Goal: Task Accomplishment & Management: Complete application form

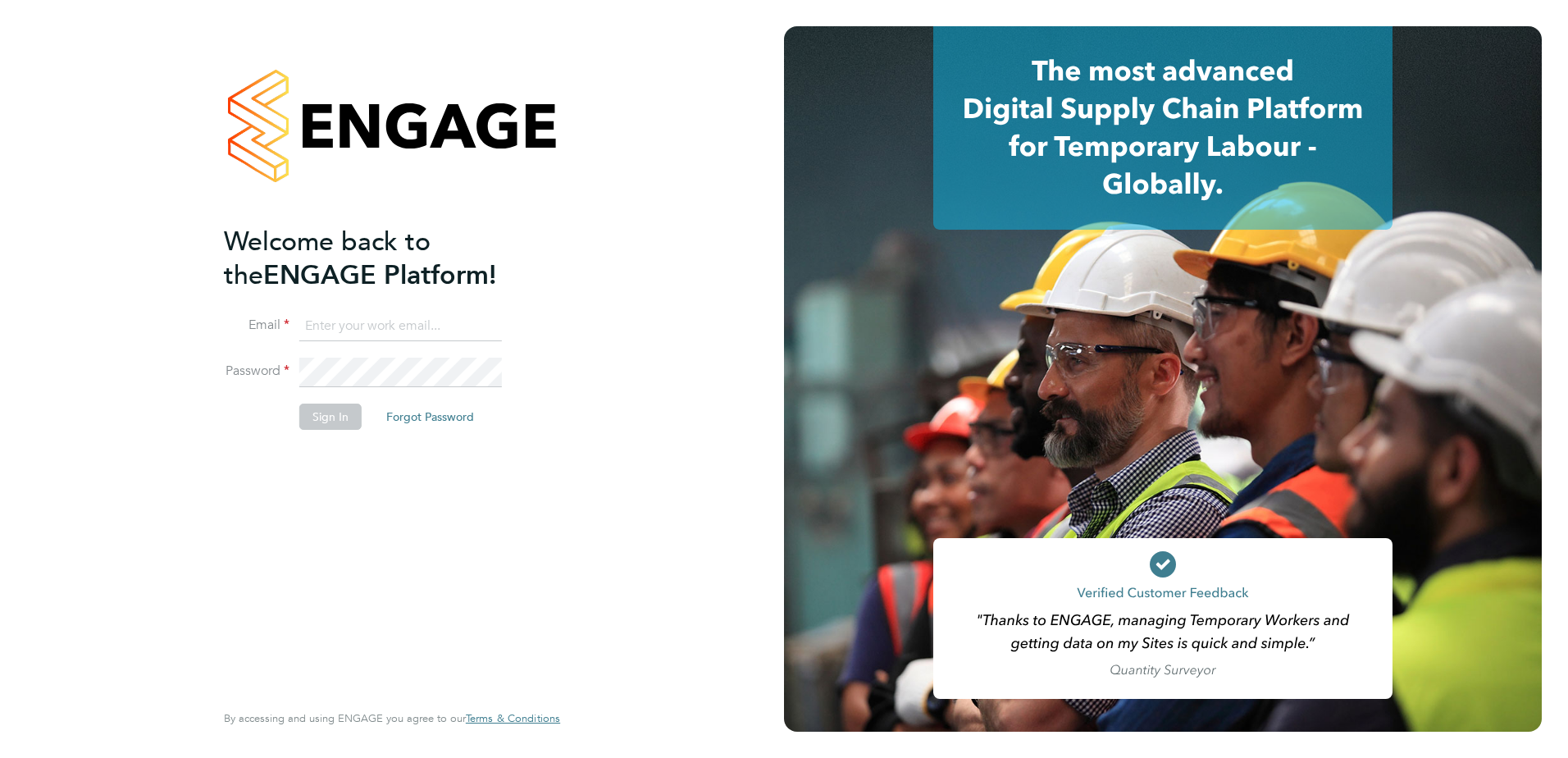
click at [406, 319] on input at bounding box center [400, 326] width 202 height 29
type input "alicia.diyyo@outlook.com"
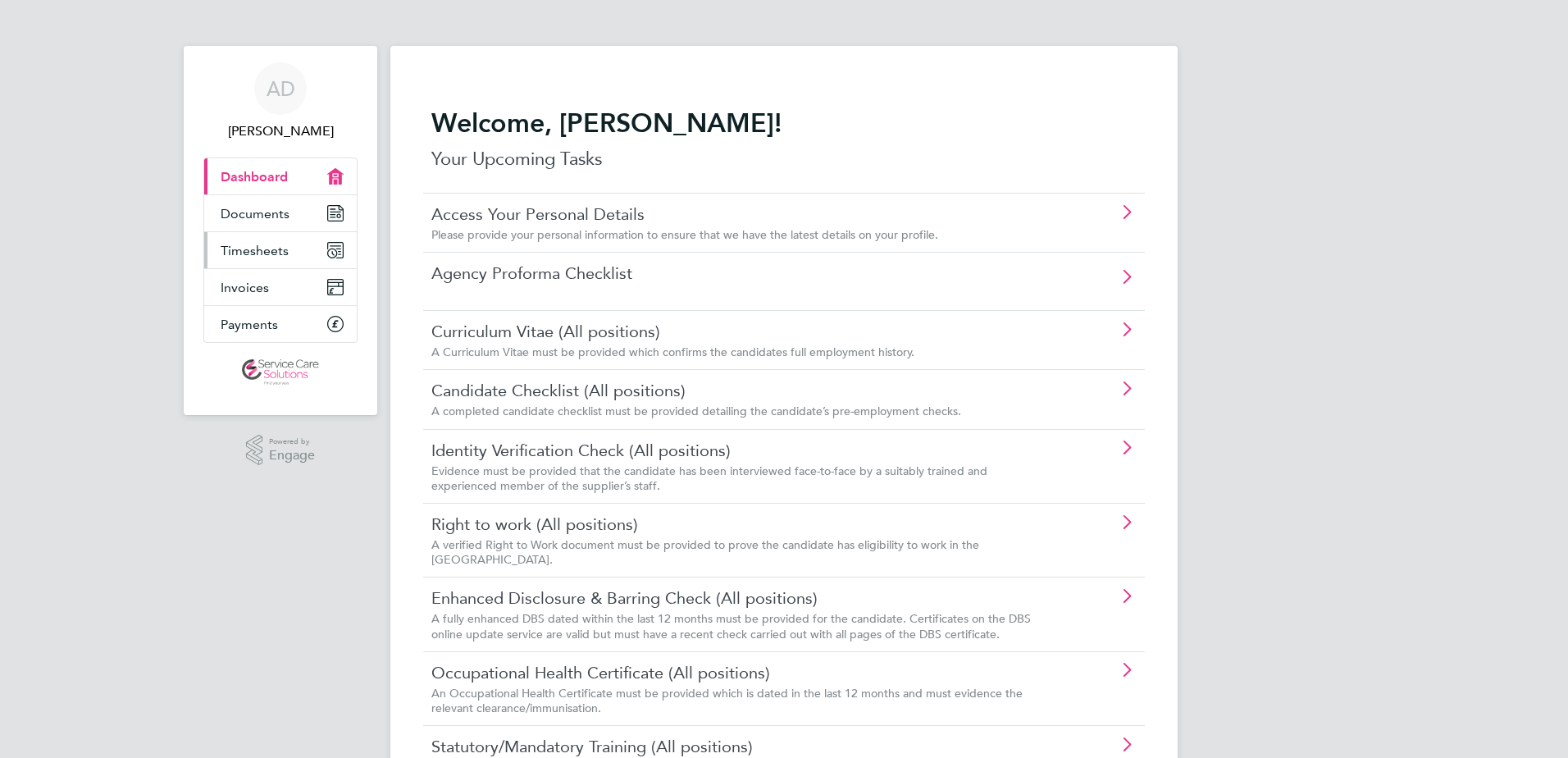
click at [243, 252] on span "Timesheets" at bounding box center [254, 250] width 68 height 15
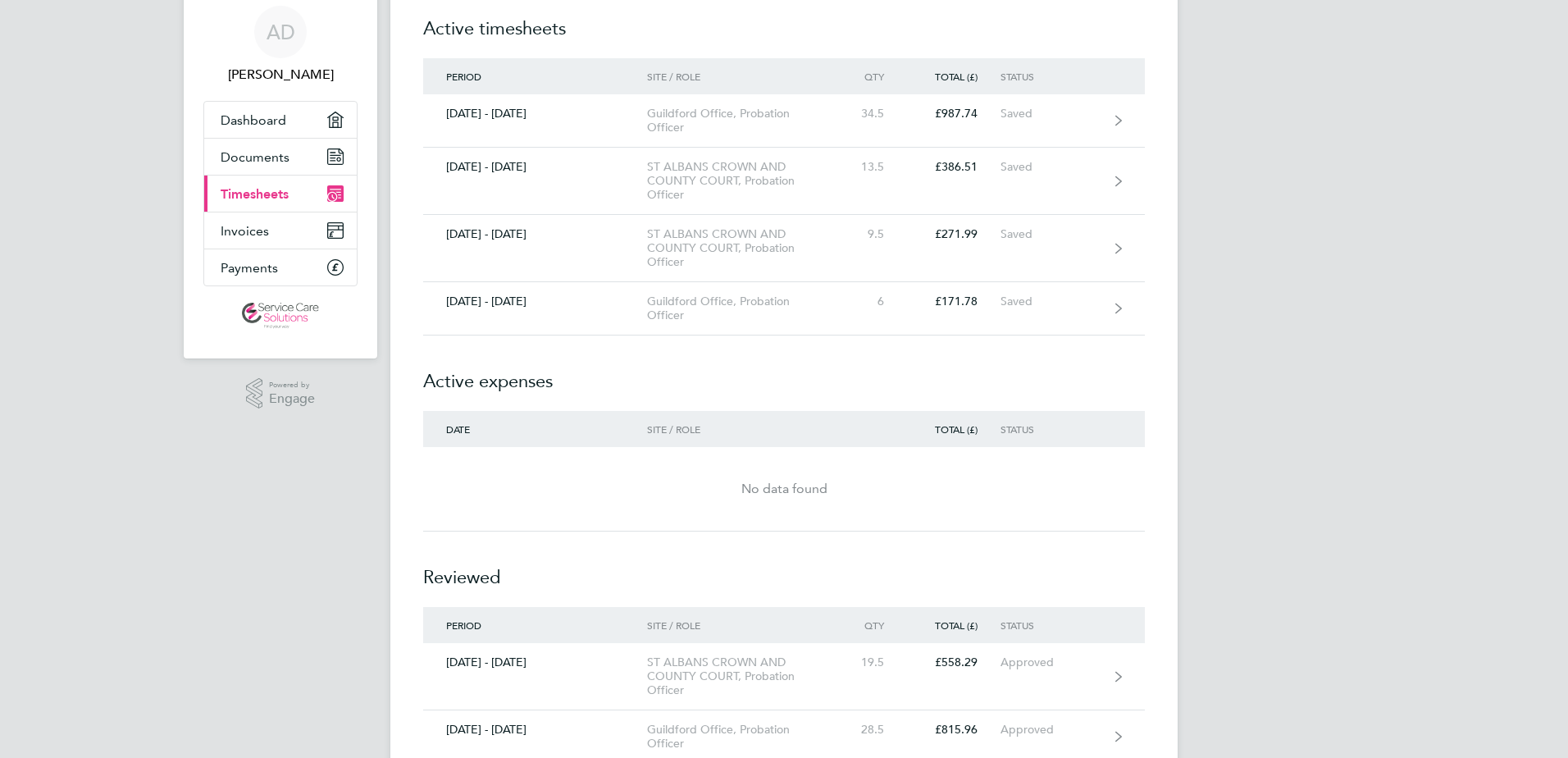
scroll to position [82, 0]
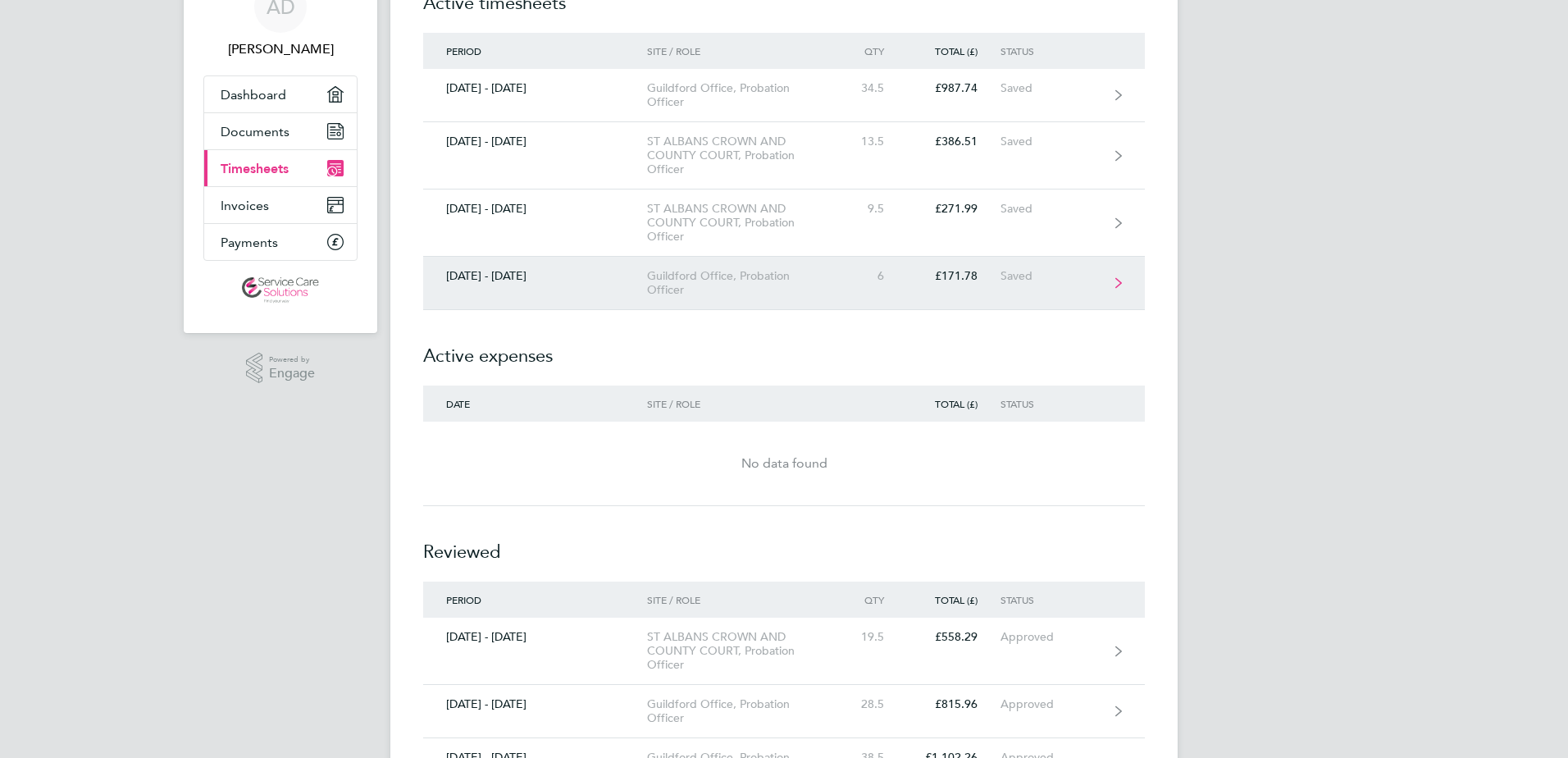
click at [668, 289] on div "Guildford Office, Probation Officer" at bounding box center [741, 283] width 188 height 28
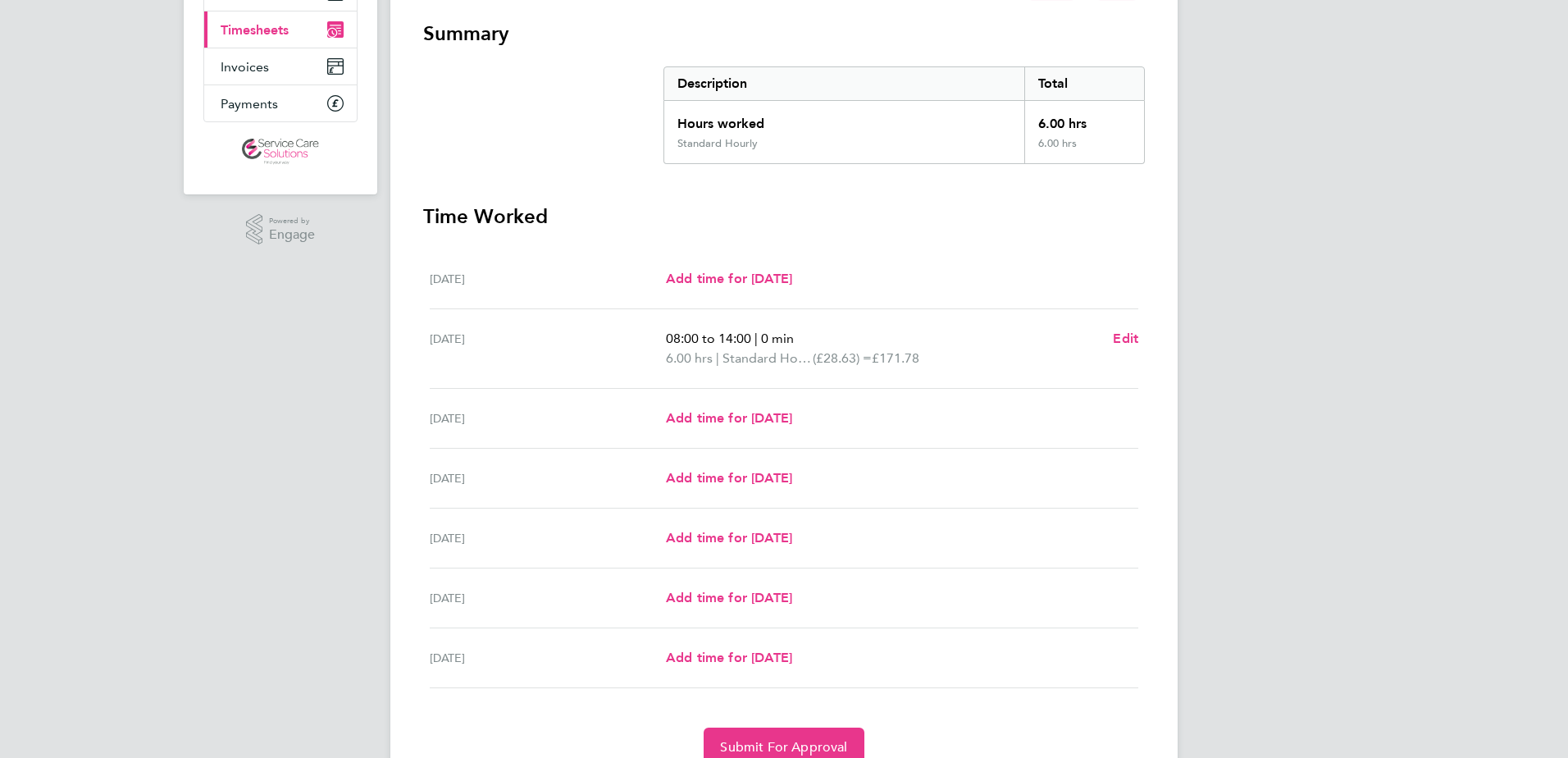
scroll to position [246, 0]
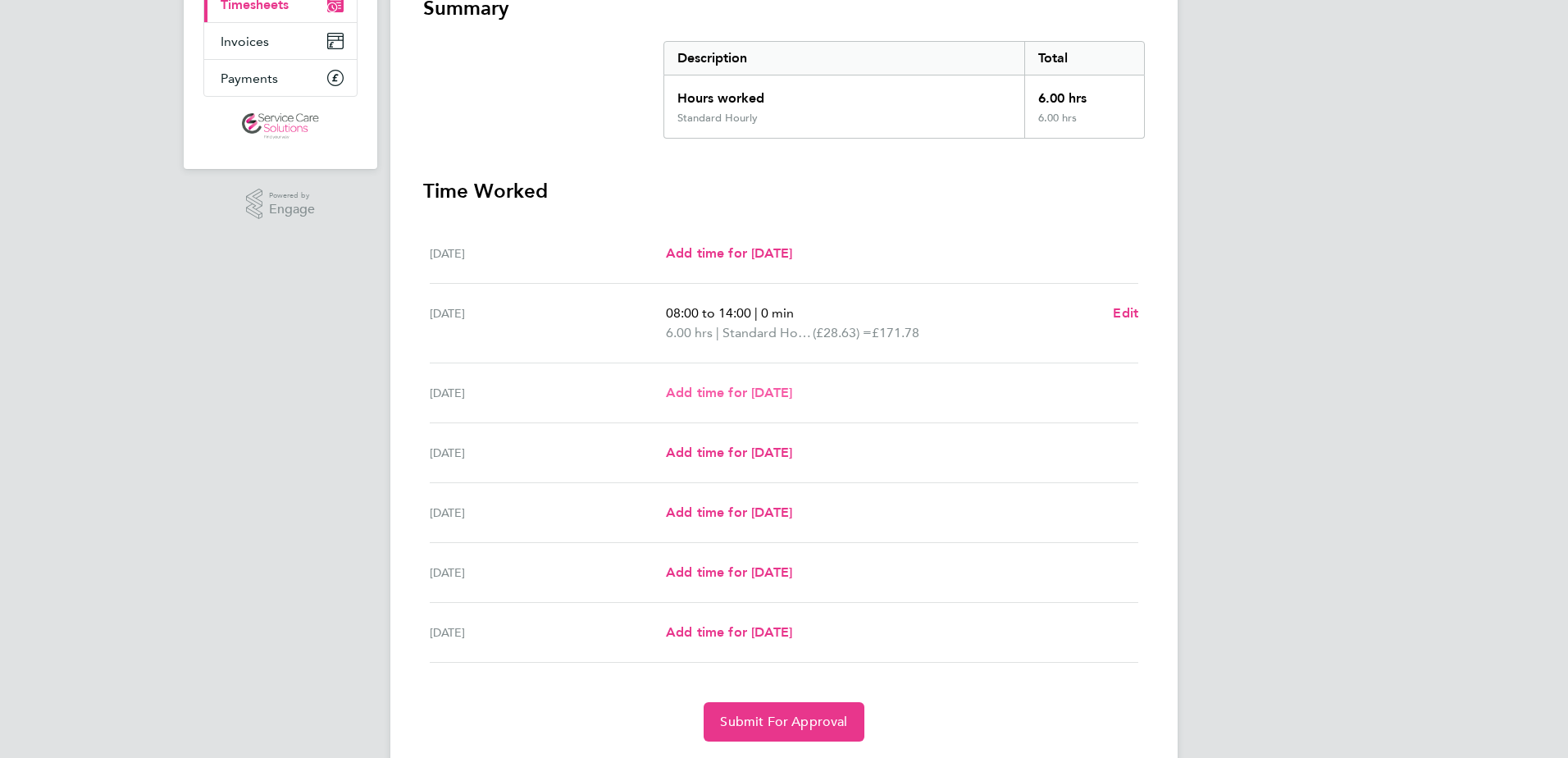
click at [727, 401] on link "Add time for [DATE]" at bounding box center [729, 392] width 127 height 20
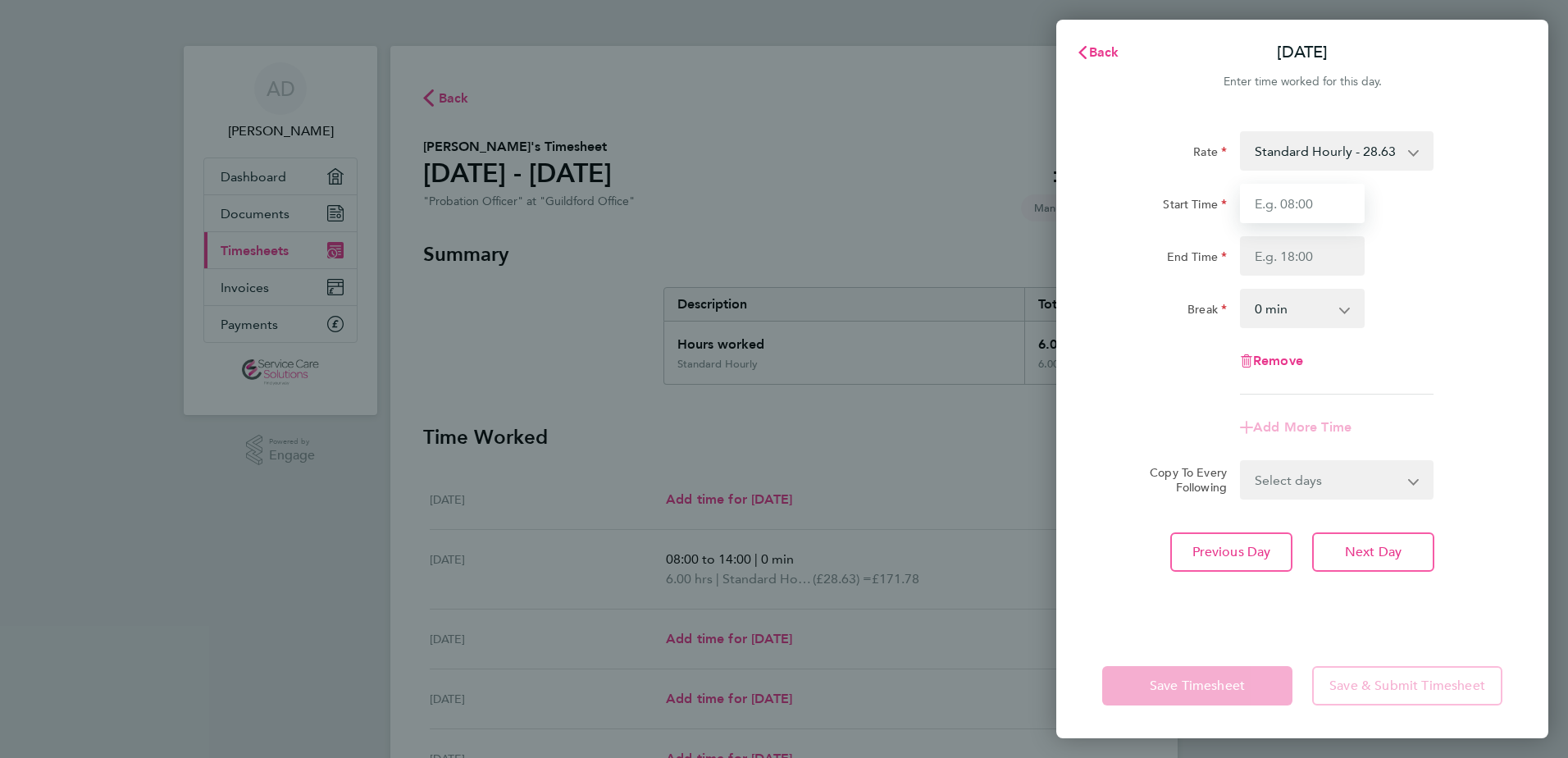
click at [1299, 215] on input "Start Time" at bounding box center [1302, 204] width 125 height 40
type input "08:00"
click at [1272, 266] on input "End Time" at bounding box center [1302, 256] width 125 height 40
type input "18:30"
click at [1291, 299] on select "0 min 15 min 30 min 45 min 60 min 75 min 90 min" at bounding box center [1293, 308] width 102 height 36
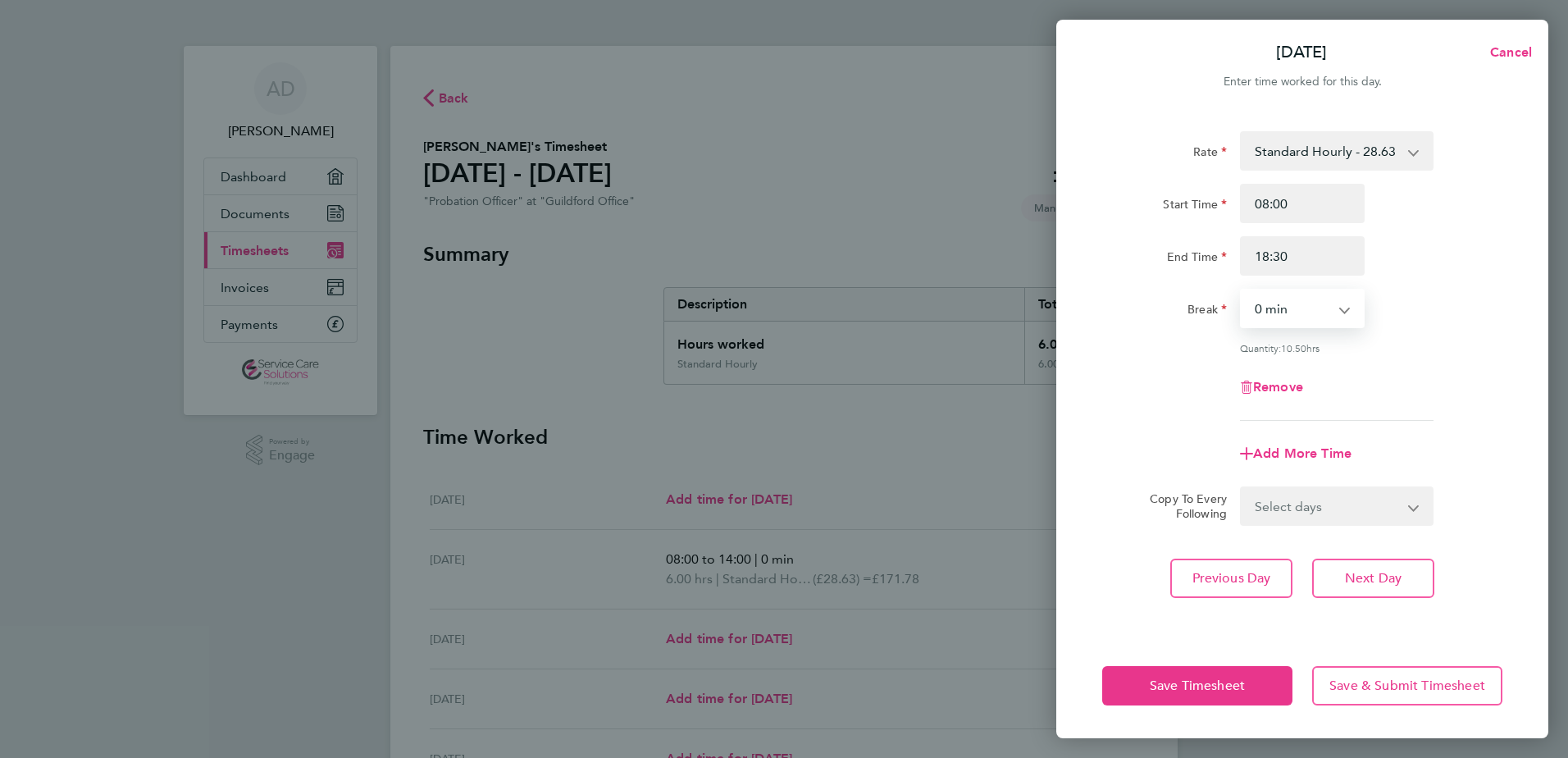
select select "30"
click at [1242, 290] on select "0 min 15 min 30 min 45 min 60 min 75 min 90 min" at bounding box center [1293, 308] width 102 height 36
click at [1181, 373] on div "Remove" at bounding box center [1302, 387] width 413 height 40
click at [1158, 699] on button "Save Timesheet" at bounding box center [1197, 686] width 190 height 40
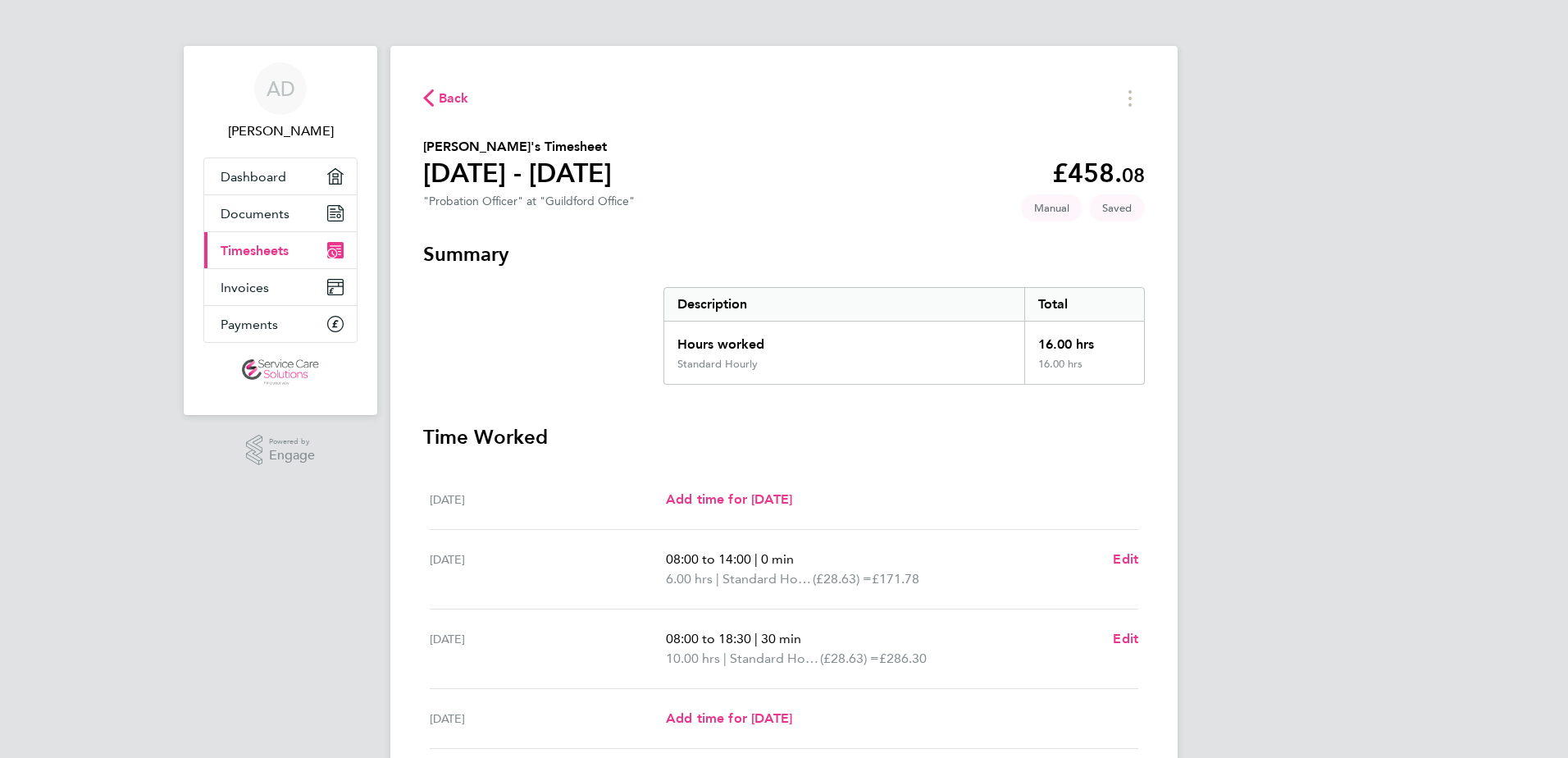
click at [448, 98] on span "Back" at bounding box center [454, 98] width 30 height 20
